Goal: Information Seeking & Learning: Learn about a topic

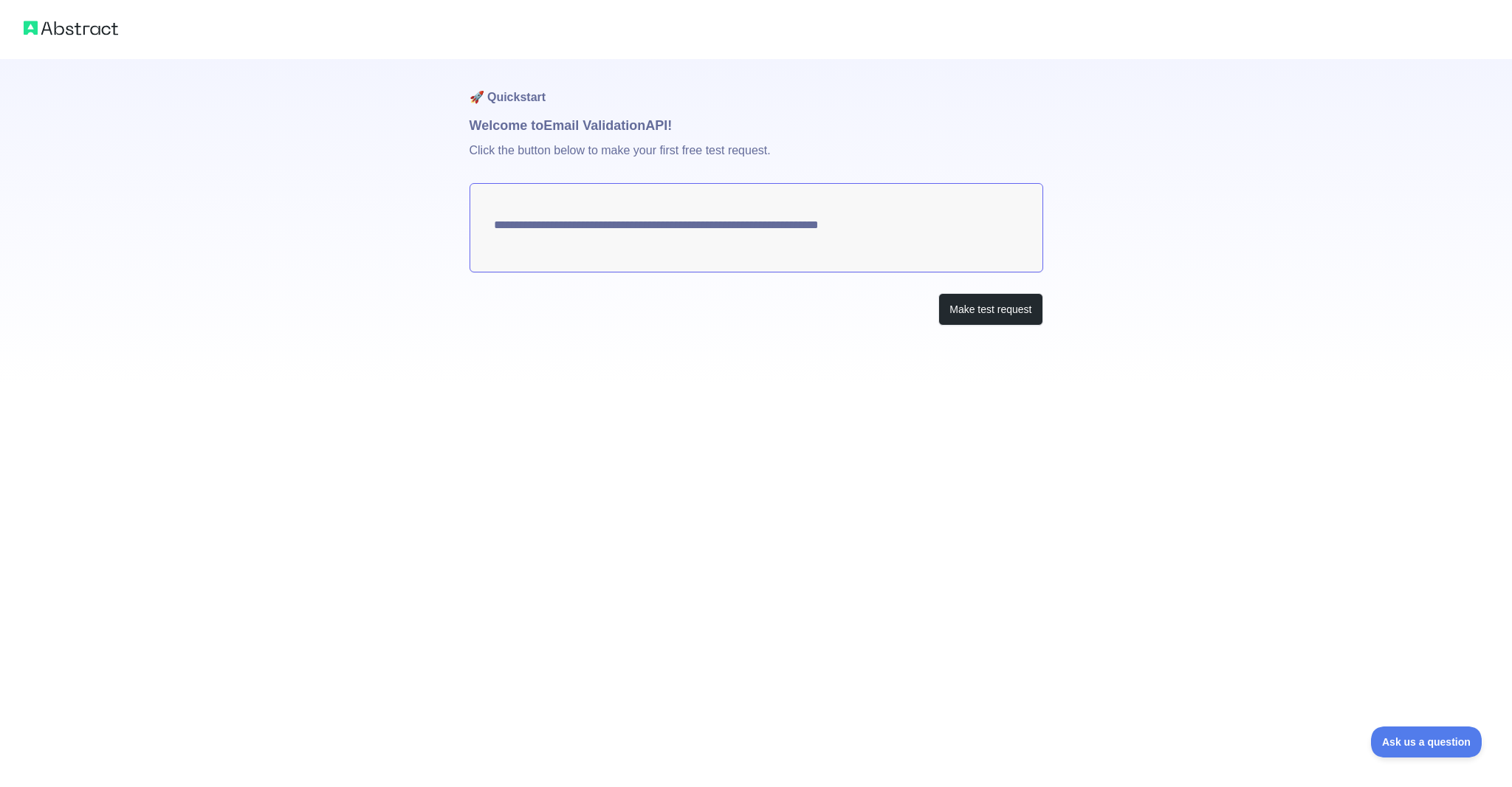
drag, startPoint x: 1255, startPoint y: 345, endPoint x: 1008, endPoint y: 65, distance: 373.4
click at [1008, 65] on h1 "🚀 Quickstart" at bounding box center [756, 87] width 574 height 56
click at [1024, 322] on button "Make test request" at bounding box center [990, 310] width 105 height 34
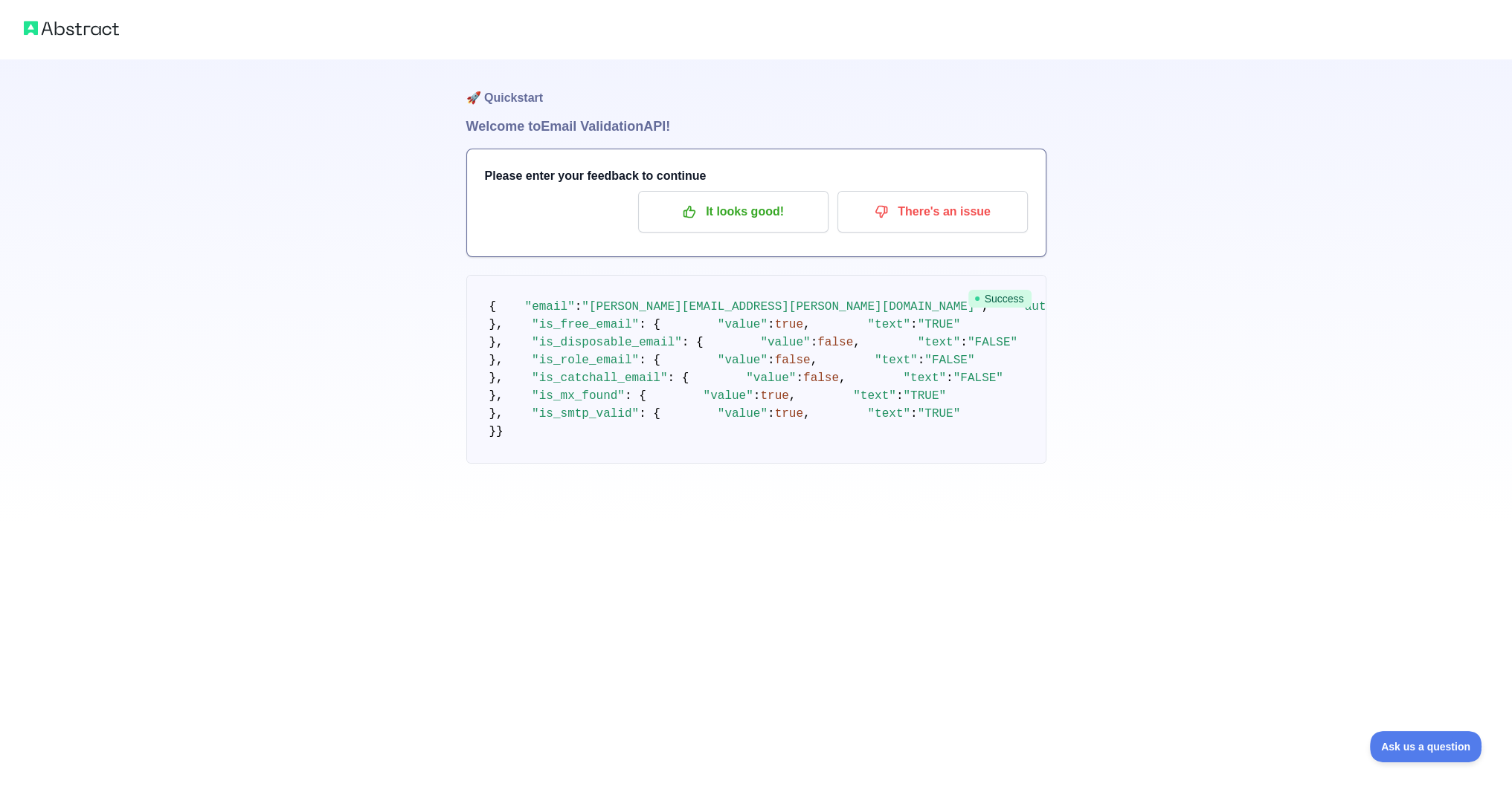
scroll to position [30, 0]
click at [770, 202] on p "It looks good!" at bounding box center [733, 212] width 168 height 25
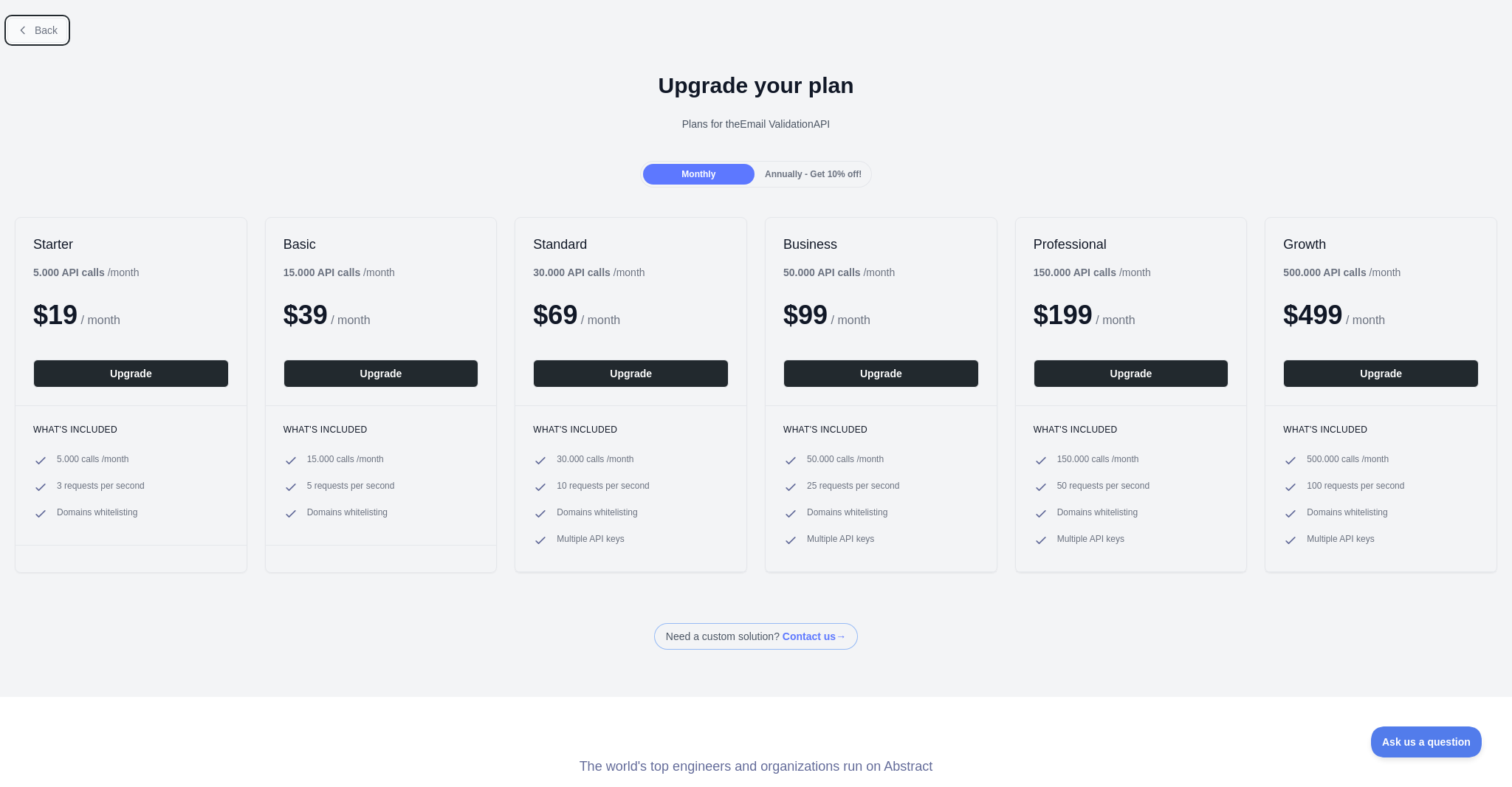
click at [44, 32] on span "Back" at bounding box center [46, 30] width 23 height 12
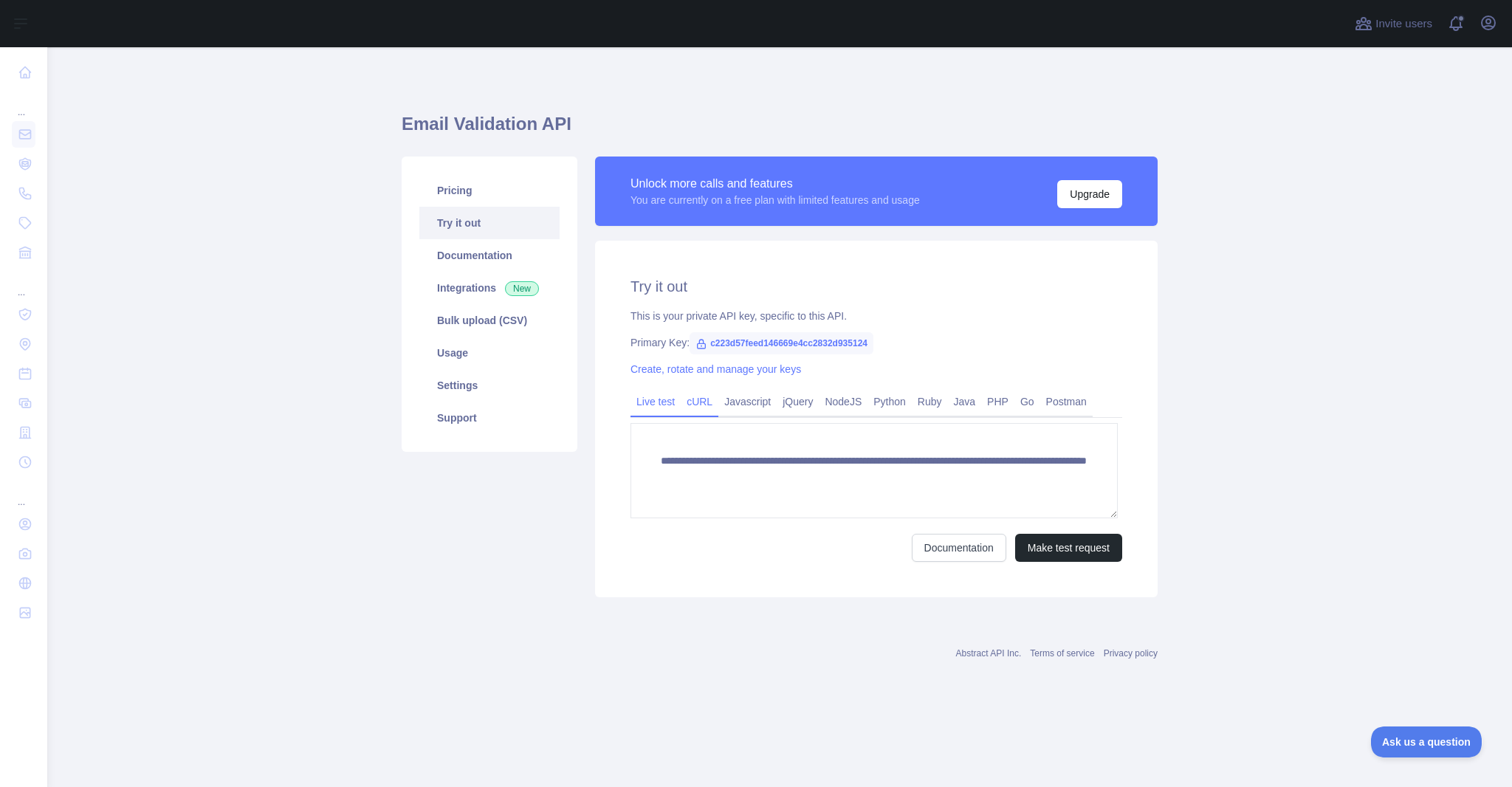
click at [706, 414] on link "cURL" at bounding box center [699, 401] width 37 height 24
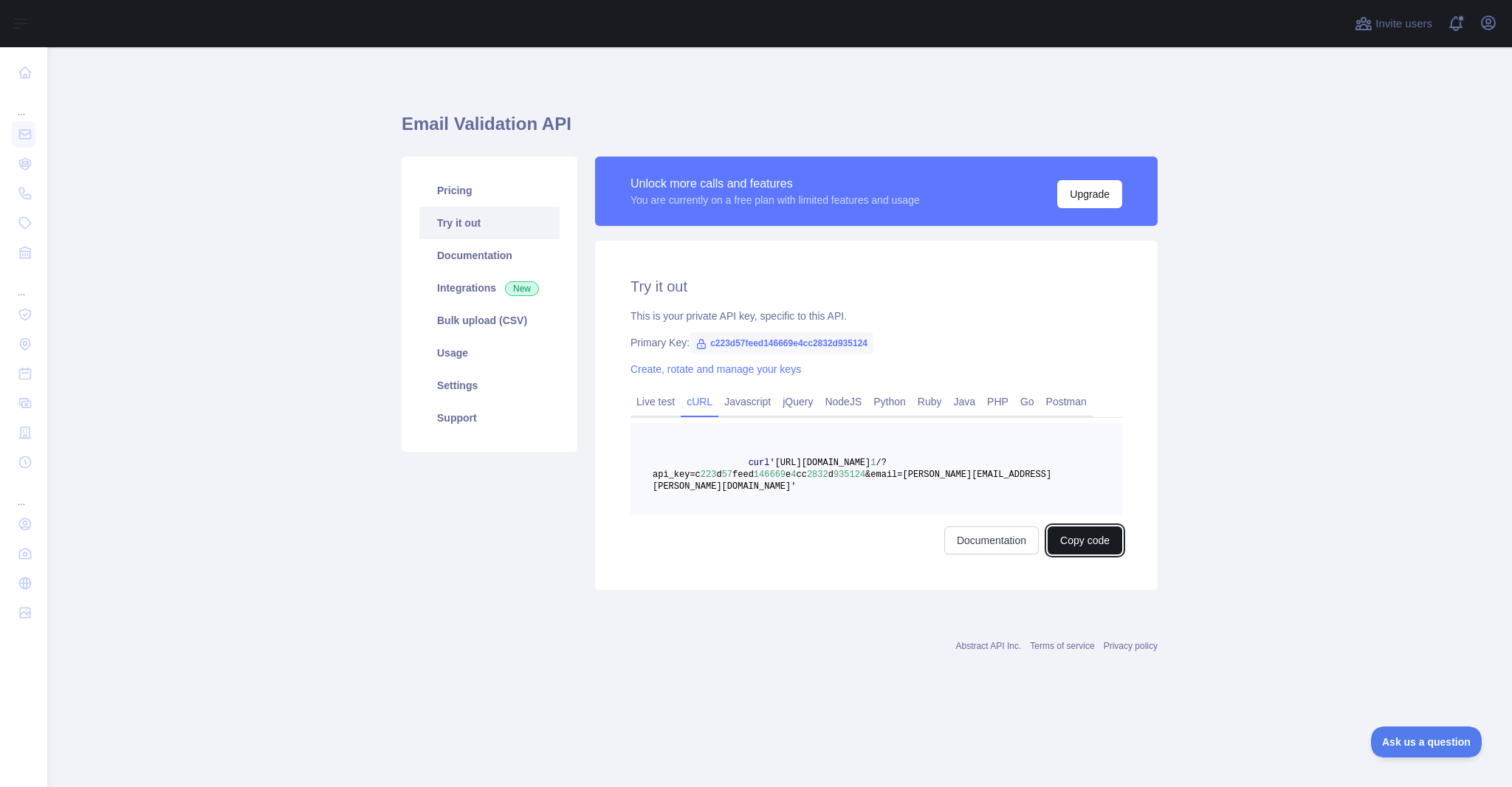
click at [1078, 555] on button "Copy code" at bounding box center [1085, 540] width 75 height 28
click at [463, 370] on link "Usage" at bounding box center [489, 353] width 140 height 33
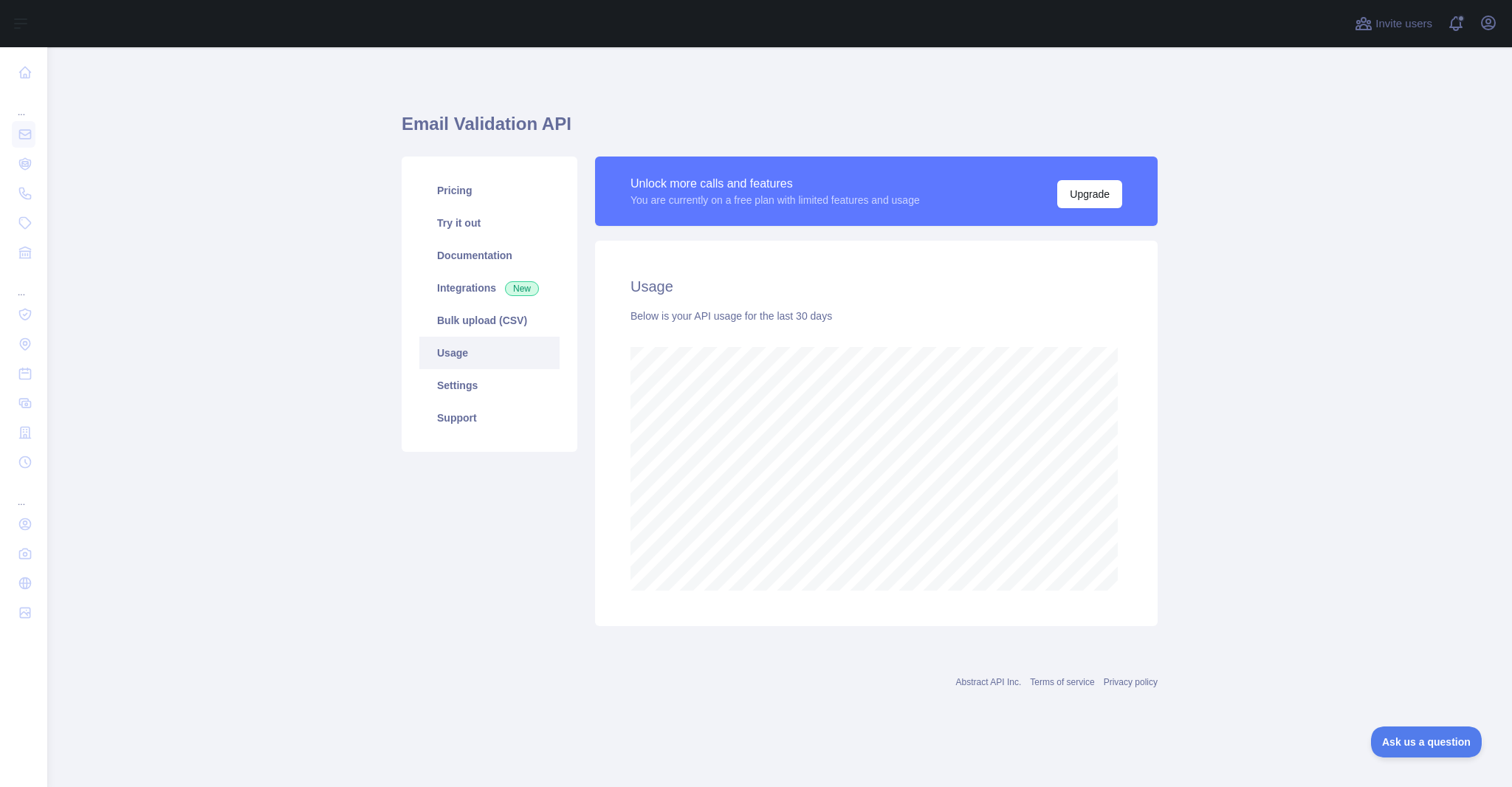
scroll to position [736, 1462]
click at [501, 402] on link "Settings" at bounding box center [489, 386] width 140 height 33
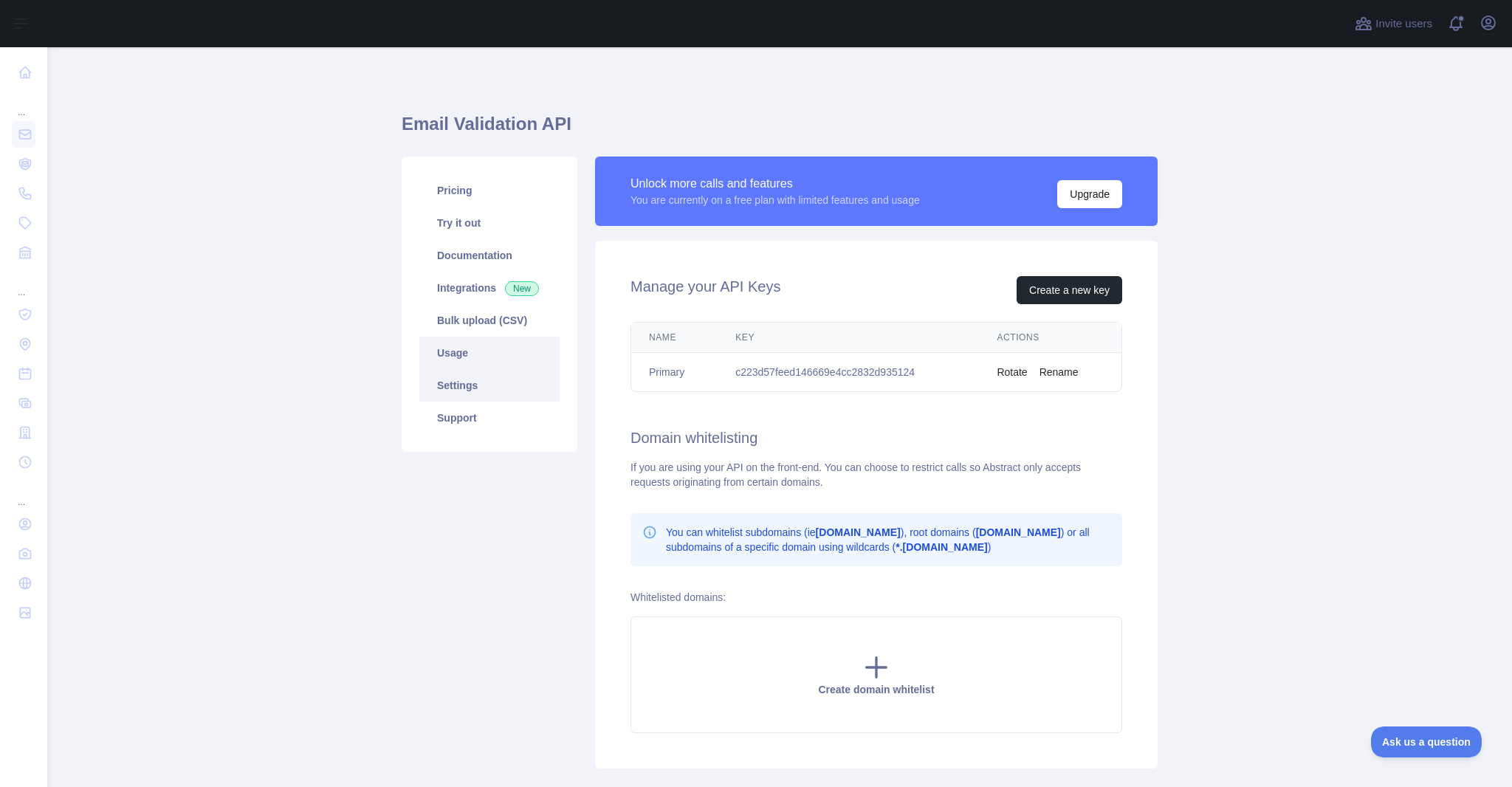
click at [494, 370] on link "Usage" at bounding box center [489, 353] width 140 height 33
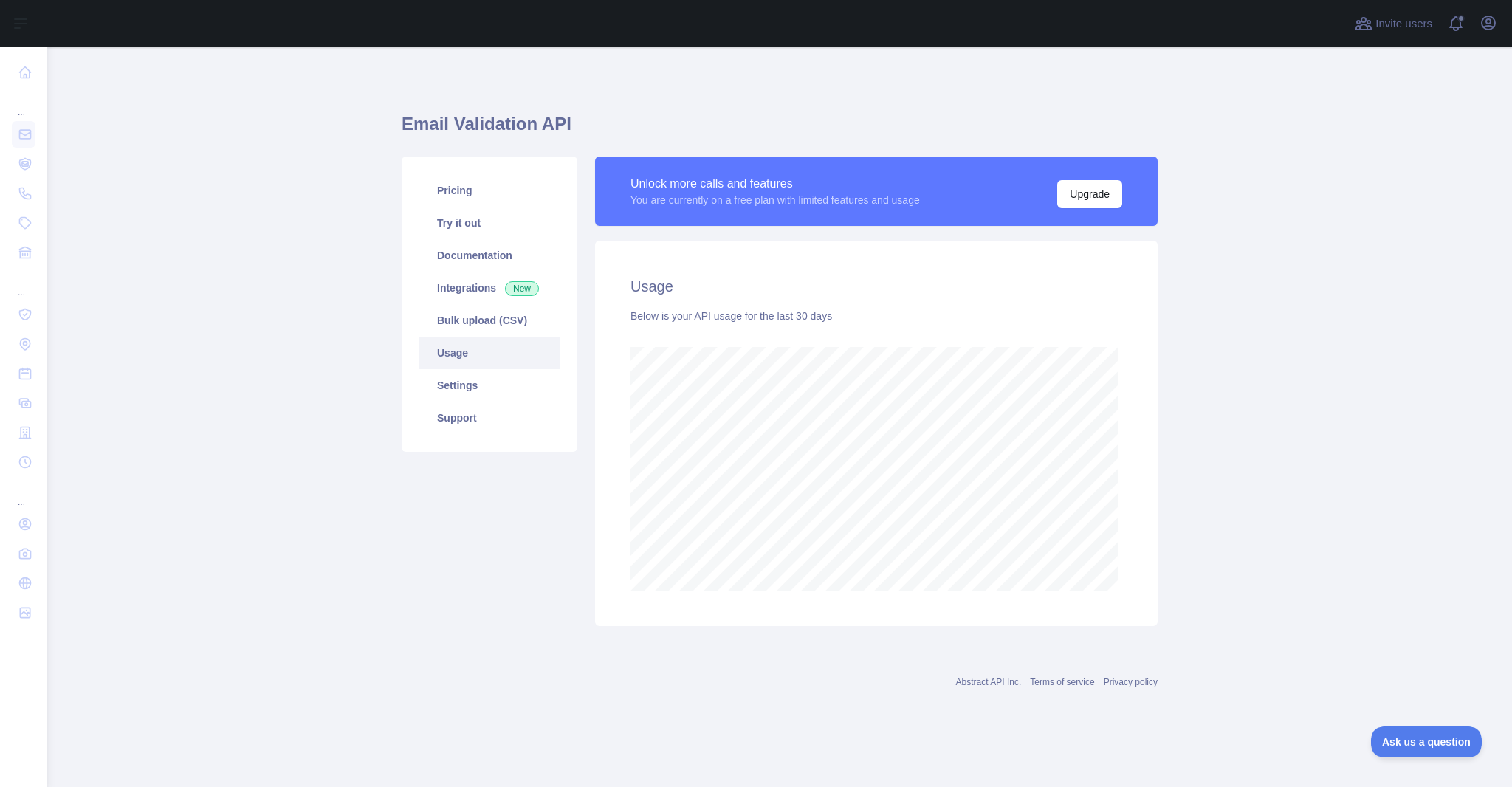
scroll to position [736, 1462]
click at [529, 304] on link "Integrations New" at bounding box center [489, 288] width 140 height 33
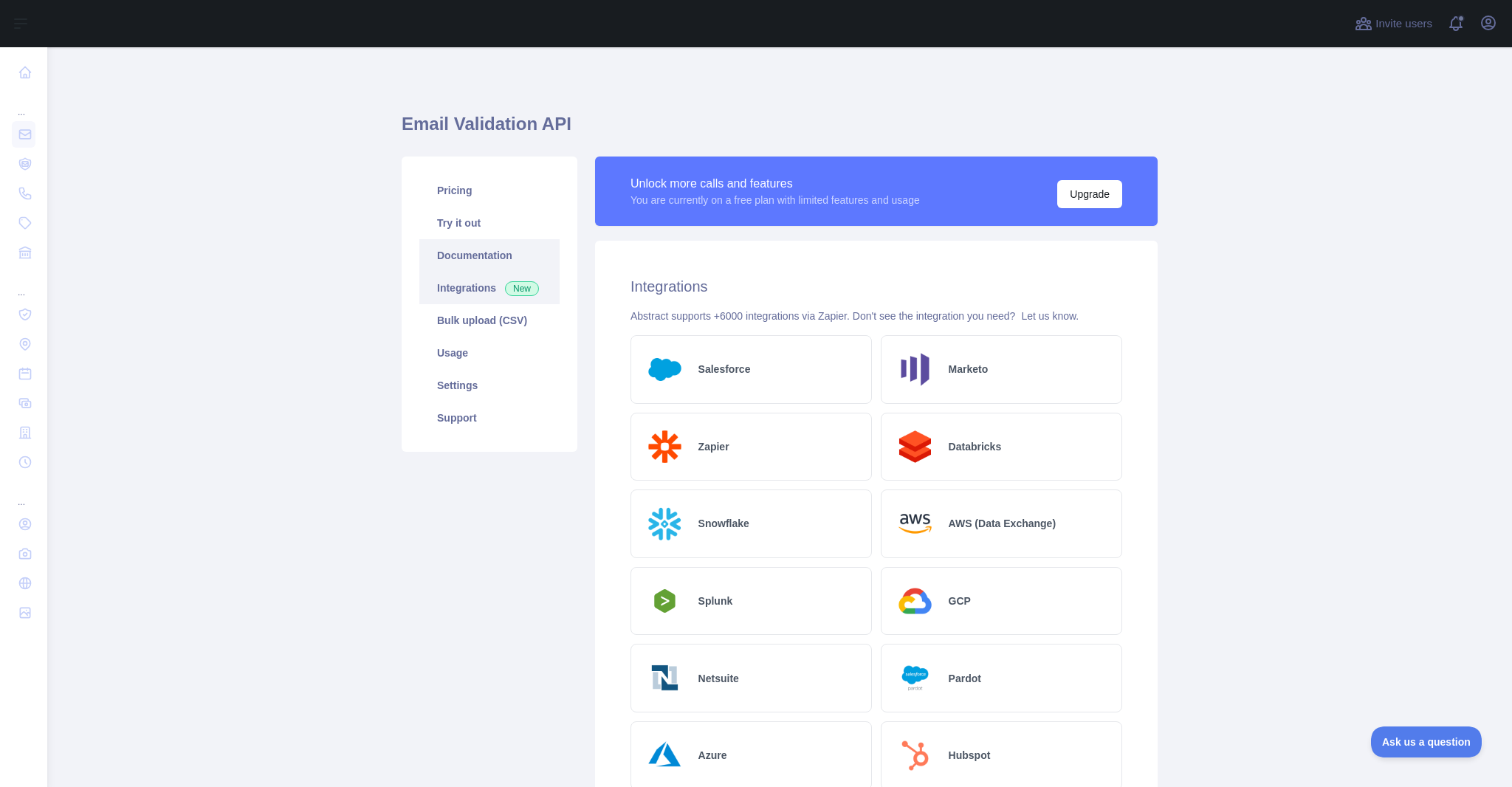
click at [505, 272] on link "Documentation" at bounding box center [489, 255] width 140 height 33
click at [490, 206] on link "Pricing" at bounding box center [489, 191] width 140 height 33
